Goal: Task Accomplishment & Management: Complete application form

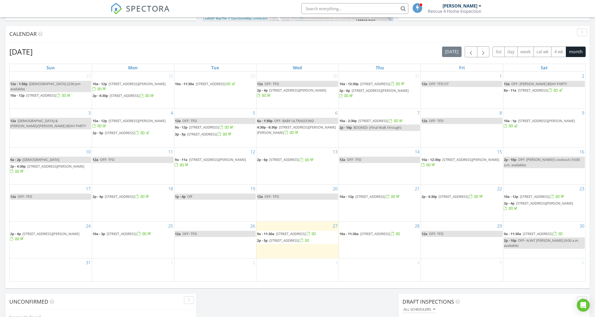
scroll to position [220, 0]
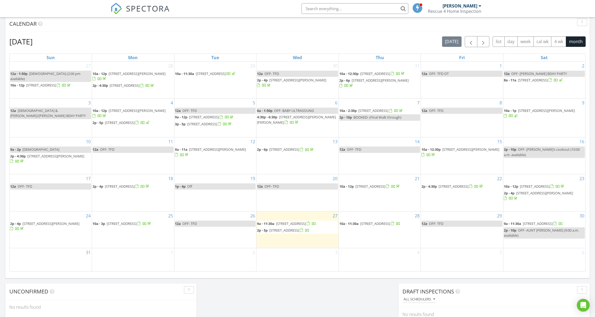
click at [371, 232] on div "28 10a - 11:30a 2136 W 100th St, Cleveland 44111" at bounding box center [380, 229] width 82 height 36
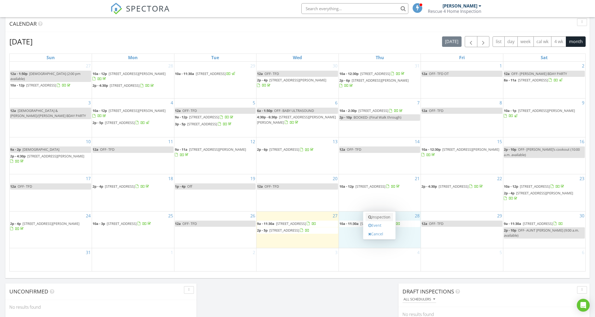
click at [375, 219] on link "Inspection" at bounding box center [380, 217] width 28 height 9
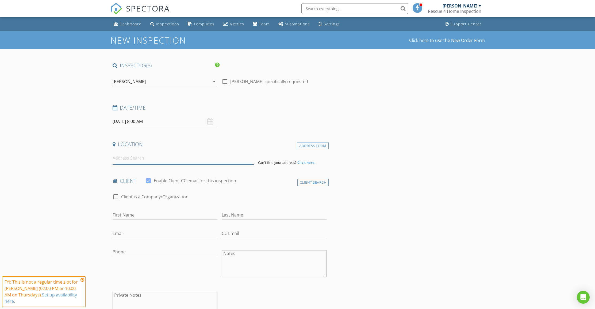
click at [124, 159] on input at bounding box center [183, 158] width 141 height 13
click at [125, 159] on input at bounding box center [183, 158] width 141 height 13
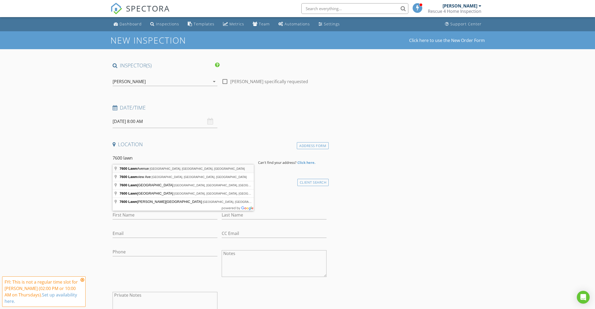
type input "7600 Lawn Avenue, Cleveland, OH, USA"
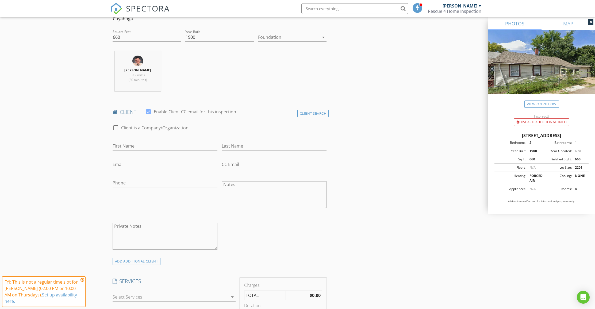
scroll to position [360, 0]
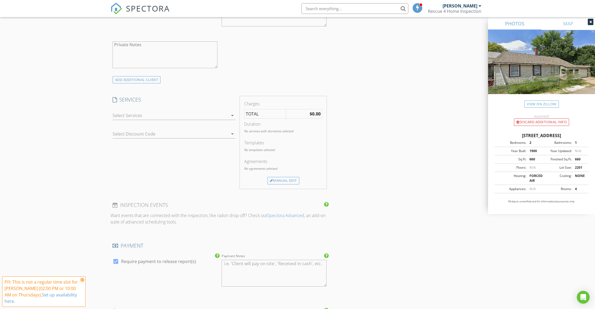
click at [228, 113] on div at bounding box center [171, 115] width 116 height 9
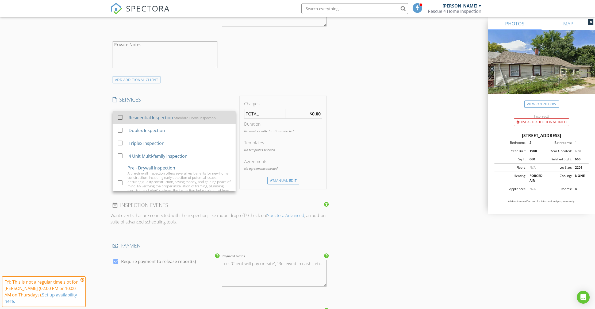
click at [201, 121] on div "Residential Inspection Standard Home Inspection" at bounding box center [179, 117] width 103 height 11
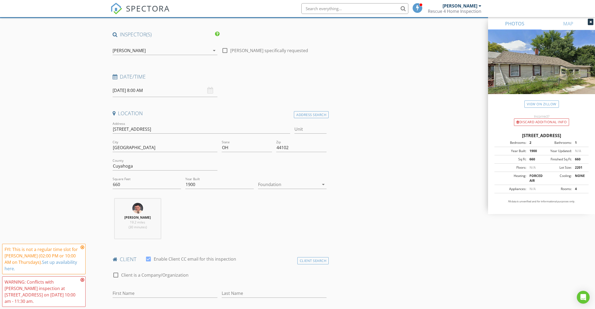
scroll to position [0, 0]
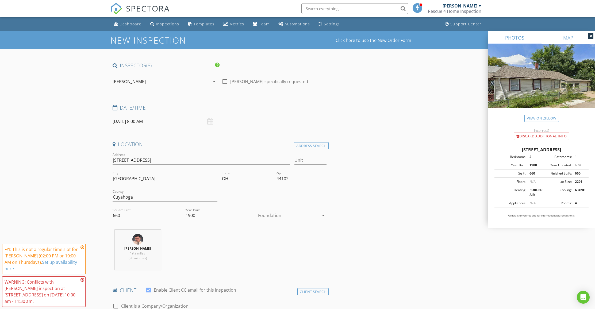
click at [180, 122] on input "08/28/2025 8:00 AM" at bounding box center [165, 121] width 105 height 13
type input "09"
type input "08/28/2025 9:00 AM"
click at [143, 209] on span at bounding box center [144, 209] width 4 height 5
type input "10"
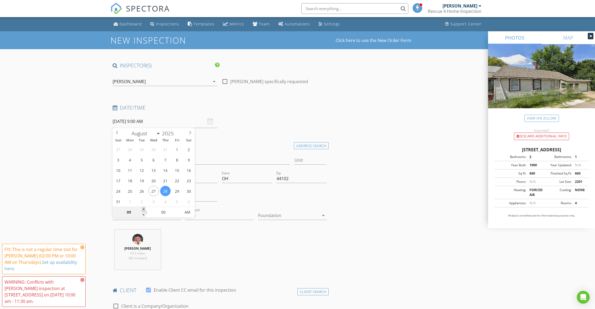
type input "08/28/2025 10:00 AM"
click at [143, 209] on span at bounding box center [144, 209] width 4 height 5
type input "11"
type input "08/28/2025 11:00 AM"
click at [143, 209] on span at bounding box center [144, 209] width 4 height 5
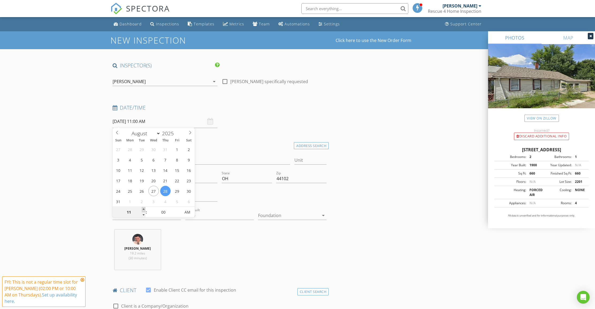
type input "12"
type input "08/28/2025 12:00 PM"
click at [144, 209] on span at bounding box center [144, 209] width 4 height 5
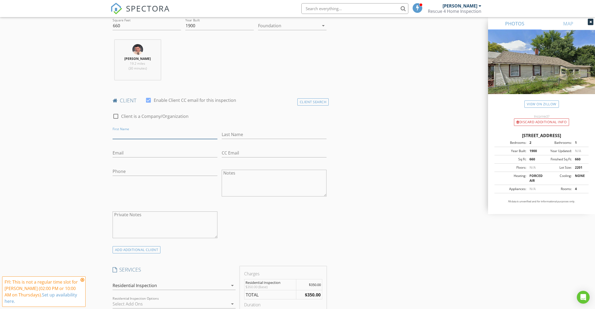
scroll to position [183, 0]
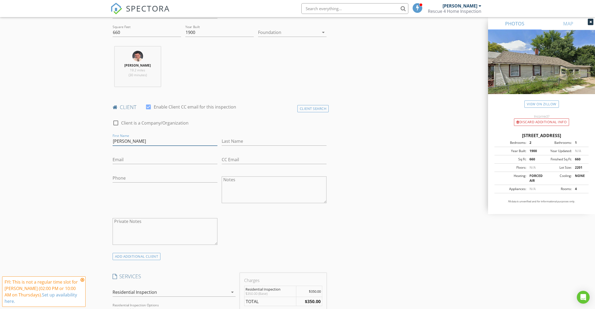
type input "Edgar"
type input "Santillan"
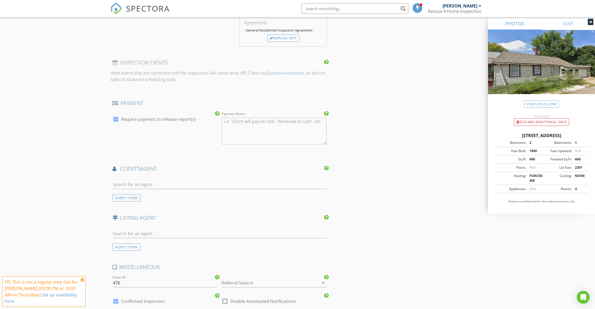
scroll to position [560, 0]
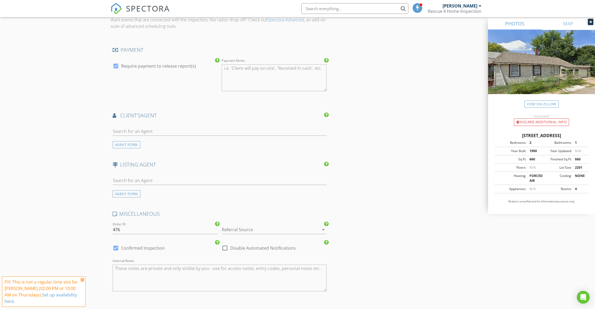
type input "edgar.santillan19@gmail.com"
click at [152, 127] on input "text" at bounding box center [220, 131] width 214 height 9
type input "tres"
click at [159, 138] on div "Tresa Klein" at bounding box center [146, 141] width 37 height 6
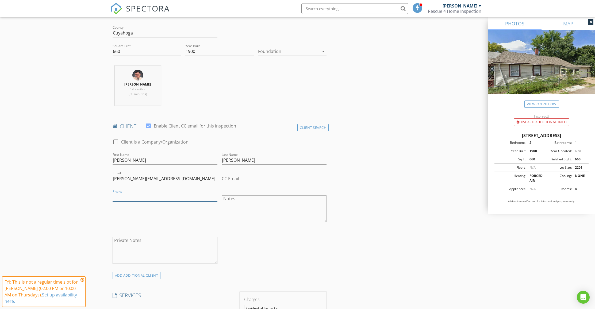
scroll to position [175, 0]
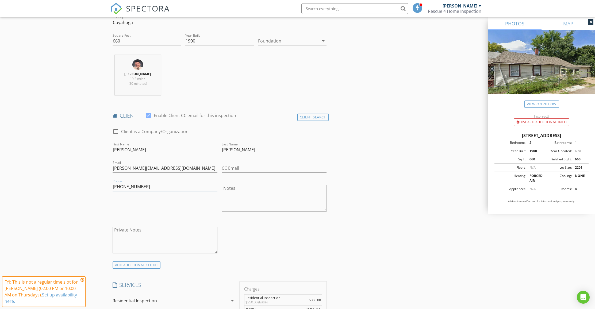
type input "201-424-1935"
click at [306, 250] on div "check_box_outline_blank Client is a Company/Organization First Name Edgar Last …" at bounding box center [220, 192] width 219 height 139
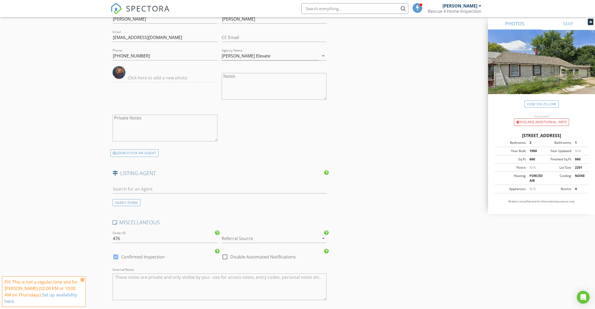
scroll to position [767, 0]
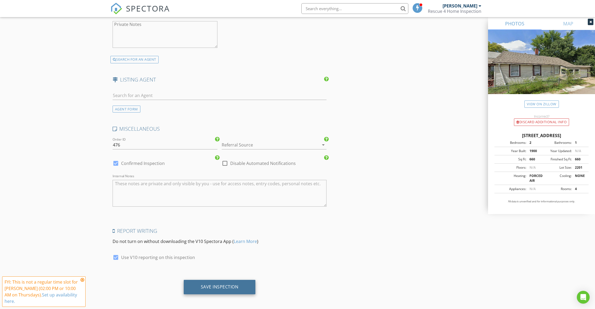
click at [234, 285] on div "Save Inspection" at bounding box center [220, 286] width 38 height 5
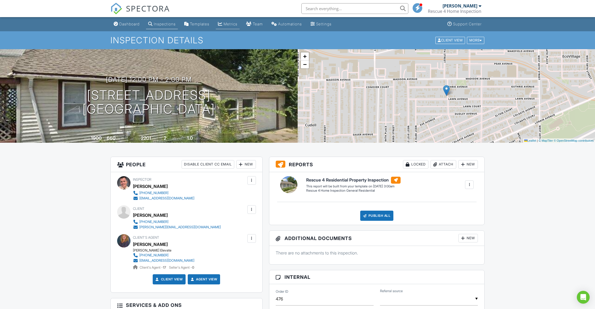
click at [238, 25] on div "Metrics" at bounding box center [231, 24] width 14 height 5
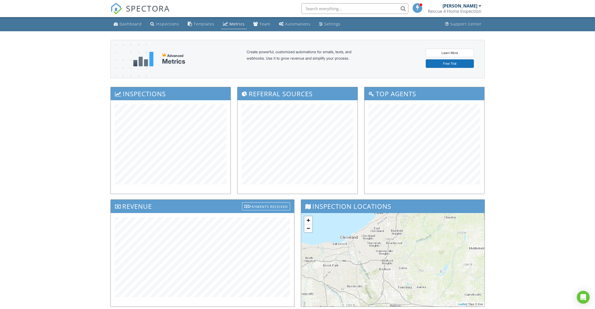
scroll to position [37, 0]
